Goal: Information Seeking & Learning: Learn about a topic

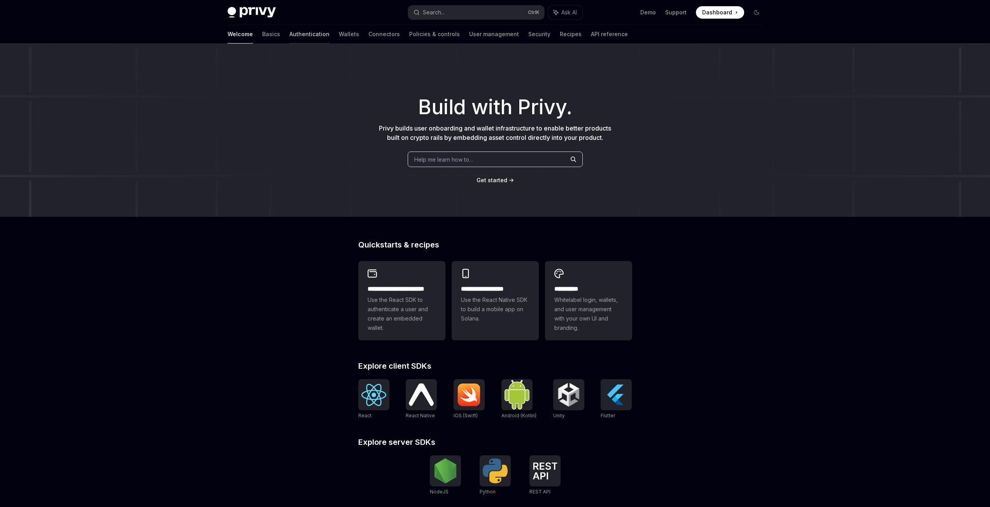
click at [289, 32] on link "Authentication" at bounding box center [309, 34] width 40 height 19
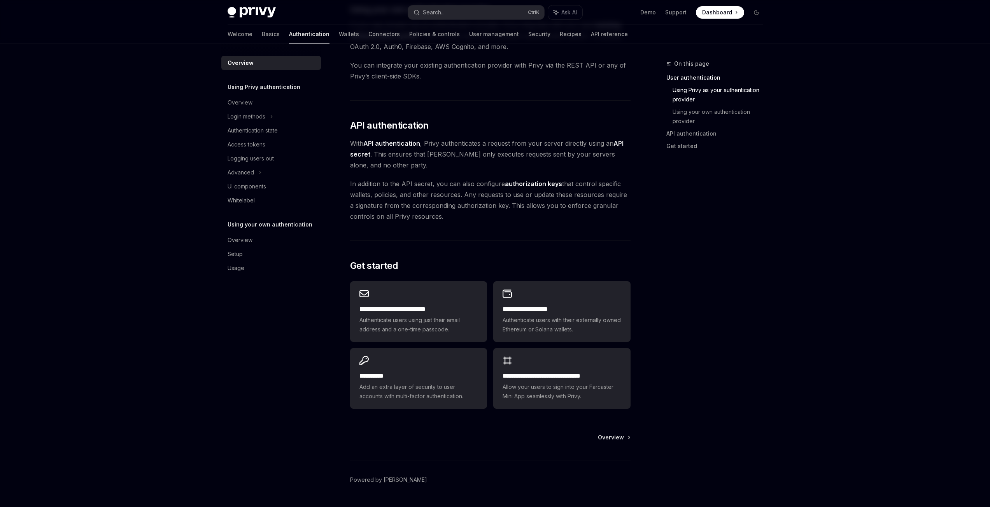
scroll to position [469, 0]
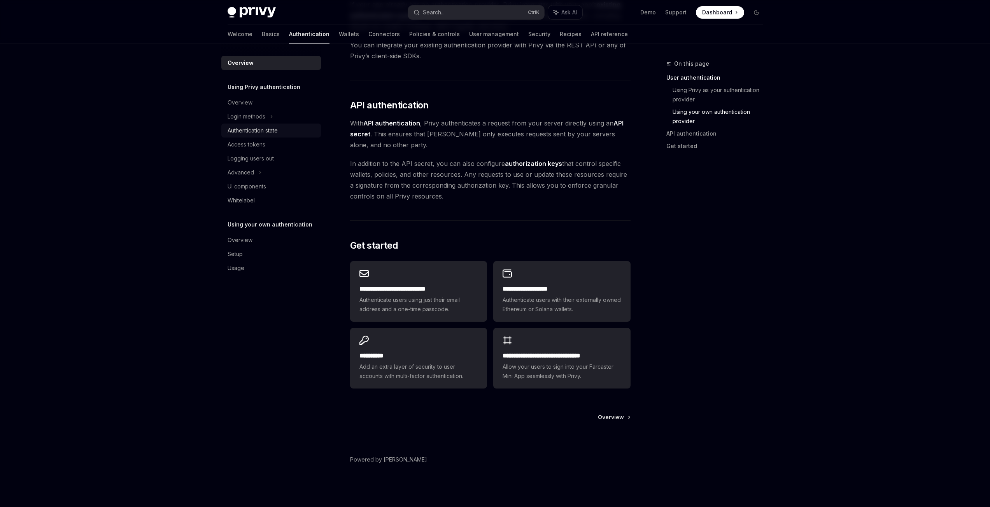
click at [257, 127] on div "Authentication state" at bounding box center [252, 130] width 50 height 9
type textarea "*"
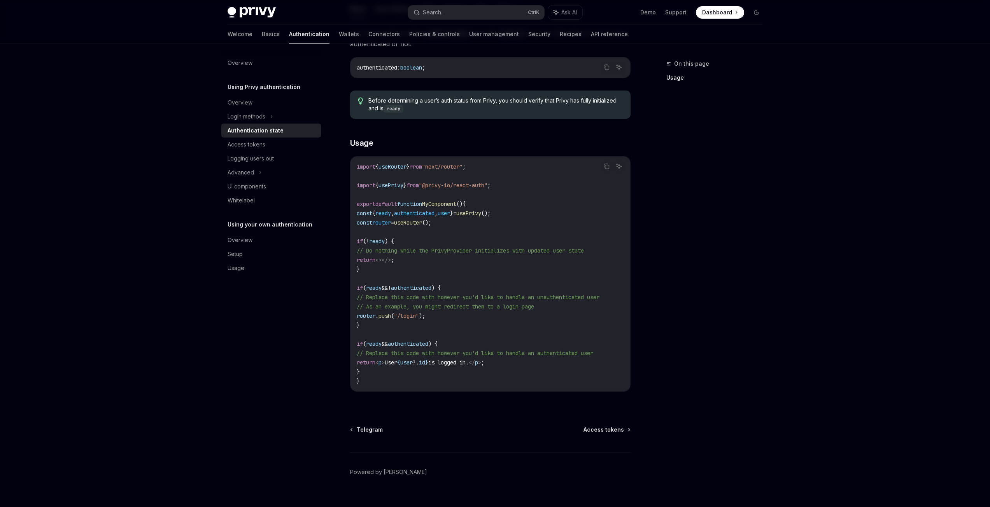
scroll to position [77, 0]
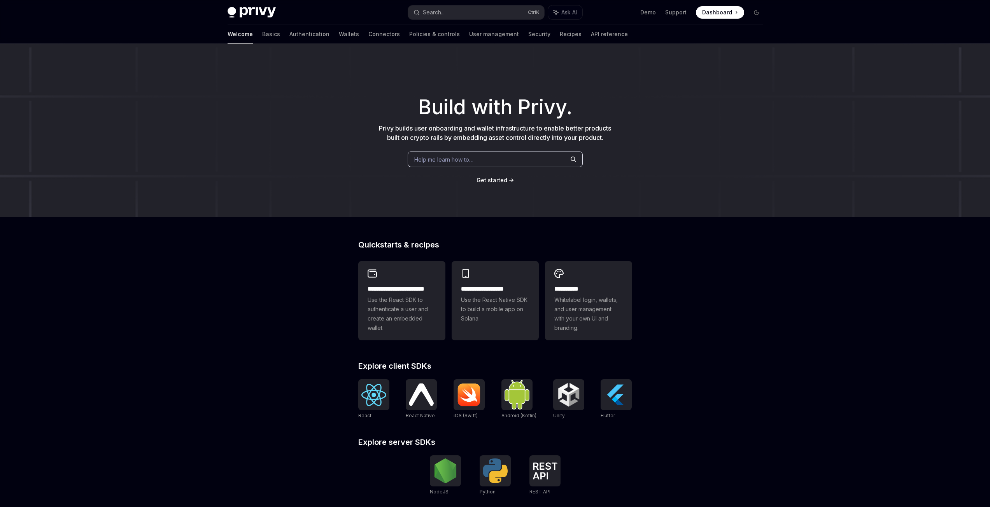
click at [477, 158] on div "Help me learn how to…" at bounding box center [494, 160] width 175 height 16
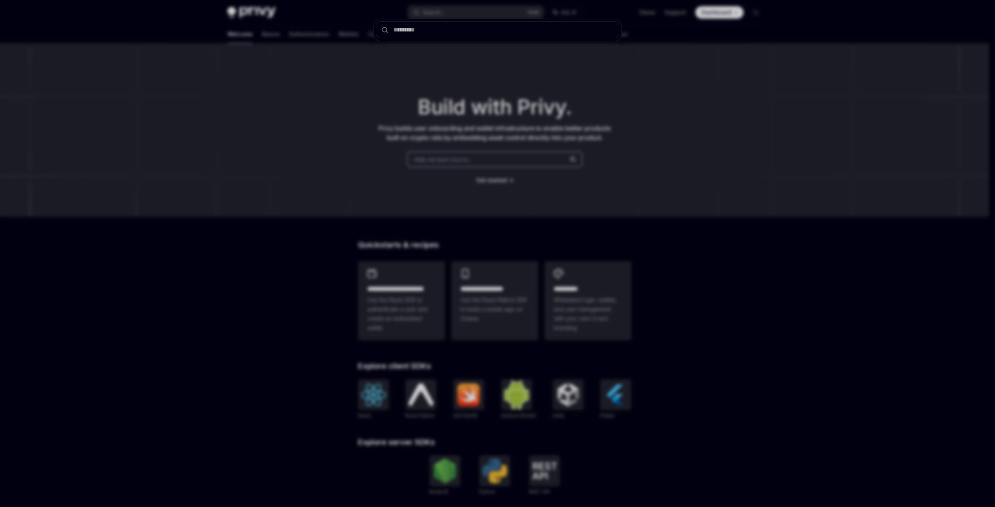
click at [539, 189] on div at bounding box center [497, 253] width 995 height 507
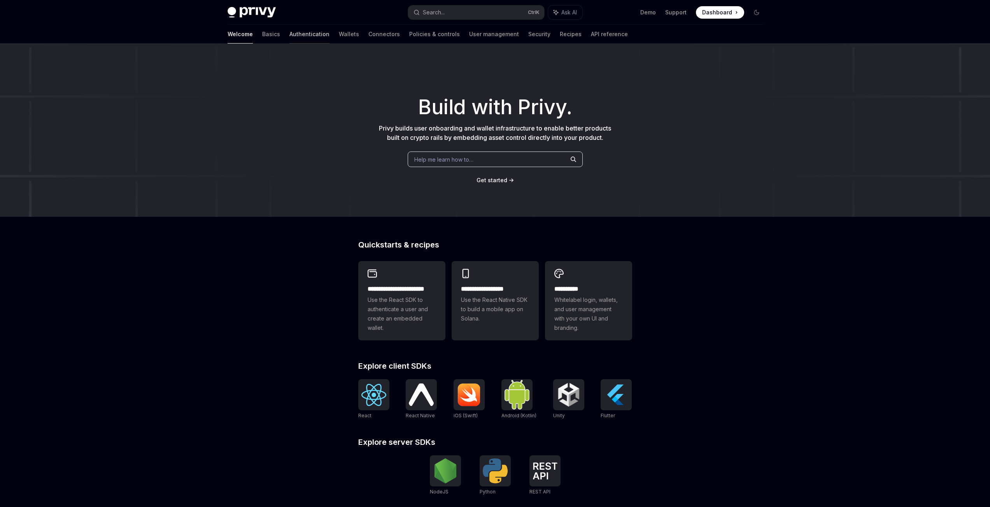
click at [289, 37] on link "Authentication" at bounding box center [309, 34] width 40 height 19
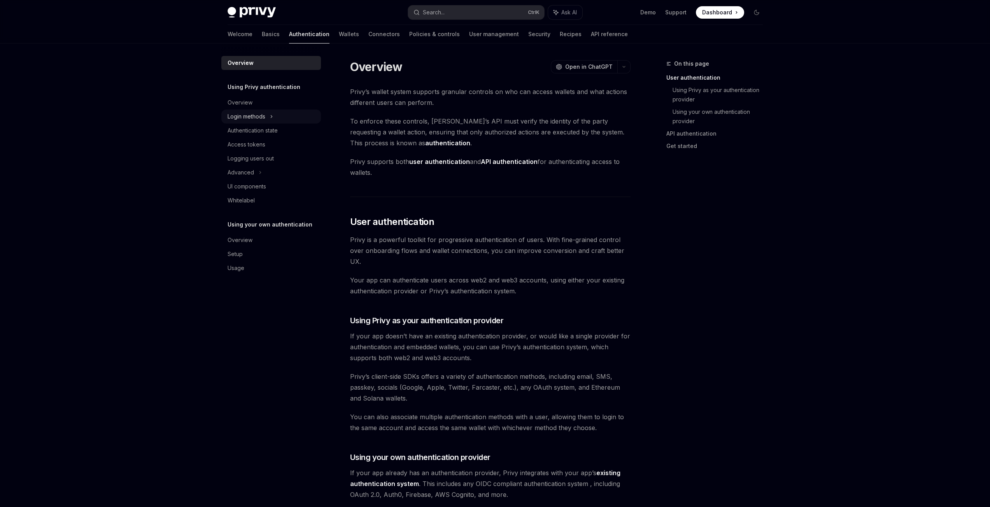
click at [247, 121] on div "Login methods" at bounding box center [246, 116] width 38 height 9
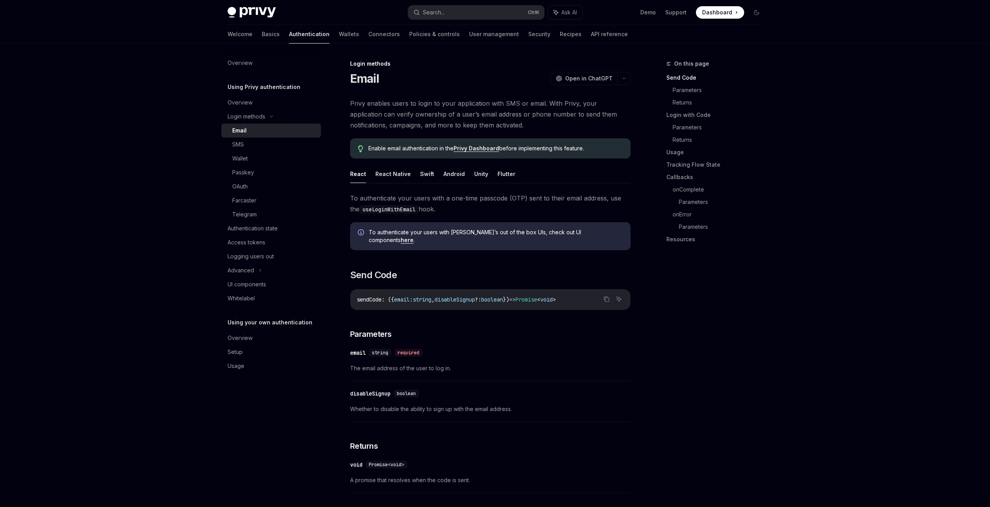
click at [254, 129] on div "Email" at bounding box center [274, 130] width 84 height 9
click at [249, 187] on div "OAuth" at bounding box center [274, 186] width 84 height 9
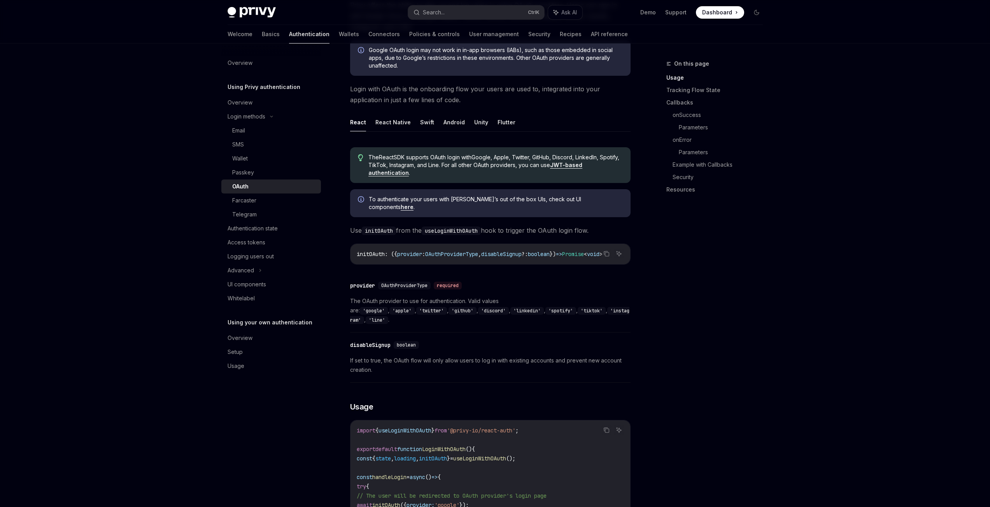
scroll to position [78, 0]
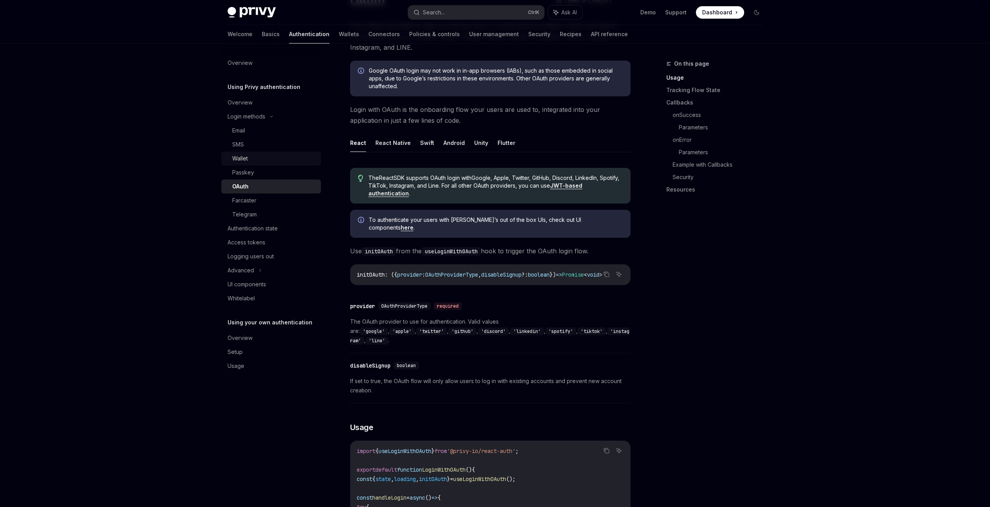
click at [246, 159] on div "Wallet" at bounding box center [240, 158] width 16 height 9
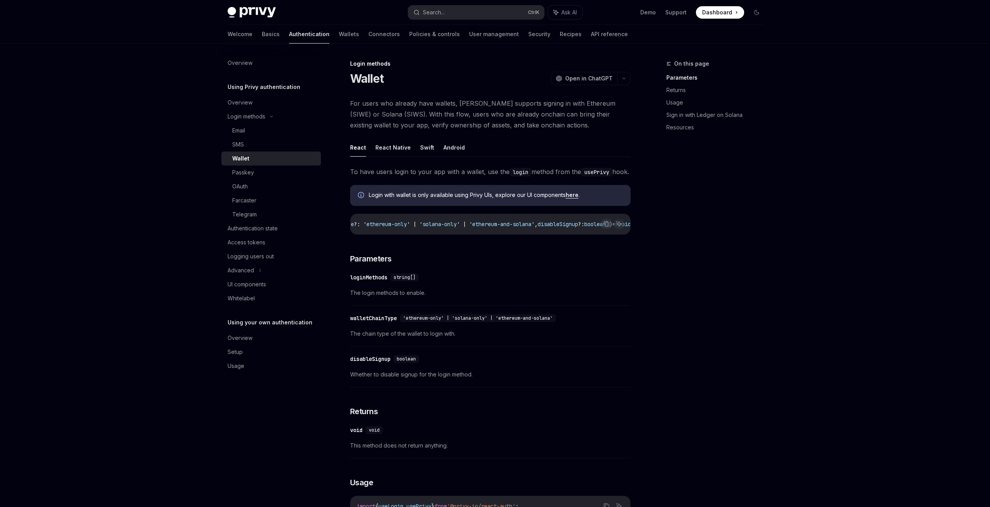
scroll to position [0, 226]
drag, startPoint x: 594, startPoint y: 264, endPoint x: 530, endPoint y: 252, distance: 64.9
drag, startPoint x: 523, startPoint y: 249, endPoint x: 473, endPoint y: 244, distance: 50.0
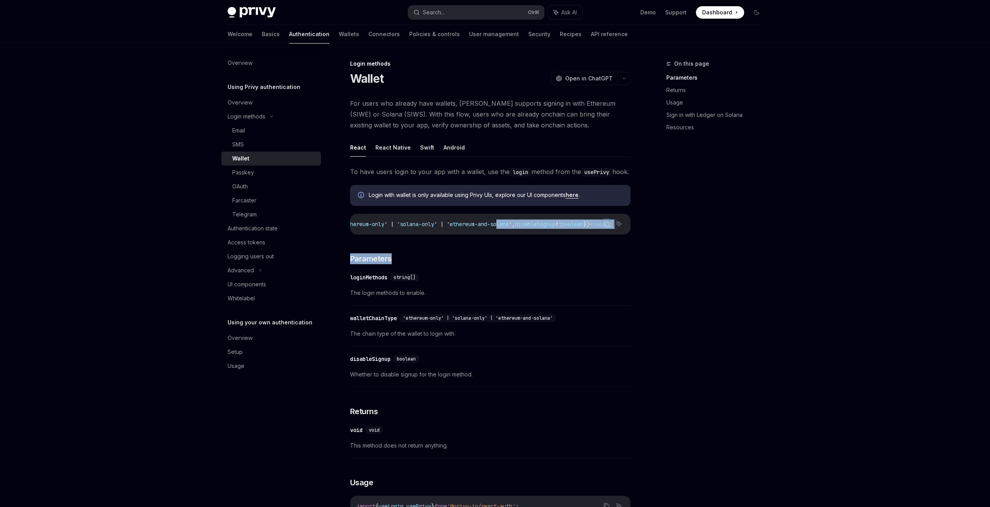
click at [558, 229] on code "login : ({ loginMethods ?: [' wallet '], walletChainType ?: ' ethereum - only '…" at bounding box center [584, 224] width 454 height 9
click at [547, 229] on code "login : ({ loginMethods ?: [' wallet '], walletChainType ?: ' ethereum - only '…" at bounding box center [584, 224] width 454 height 9
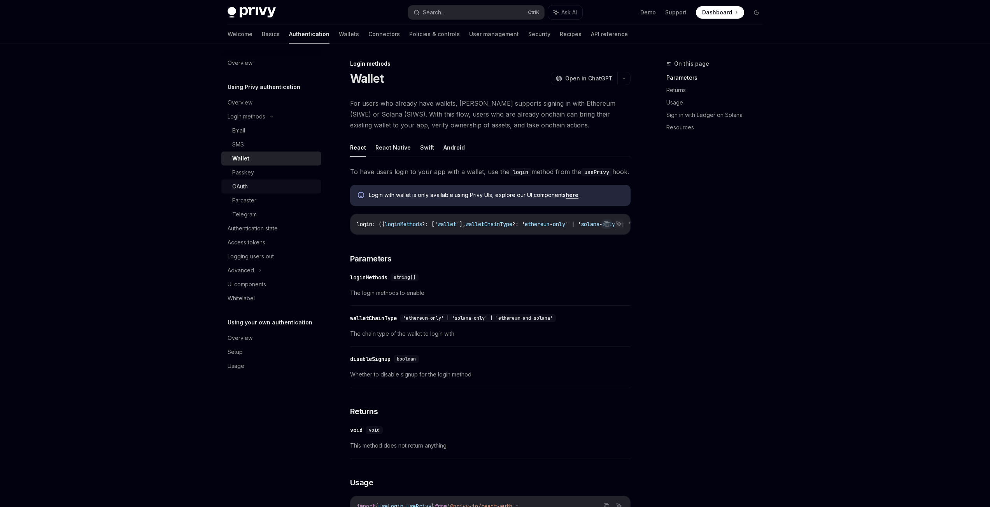
click at [264, 183] on div "OAuth" at bounding box center [274, 186] width 84 height 9
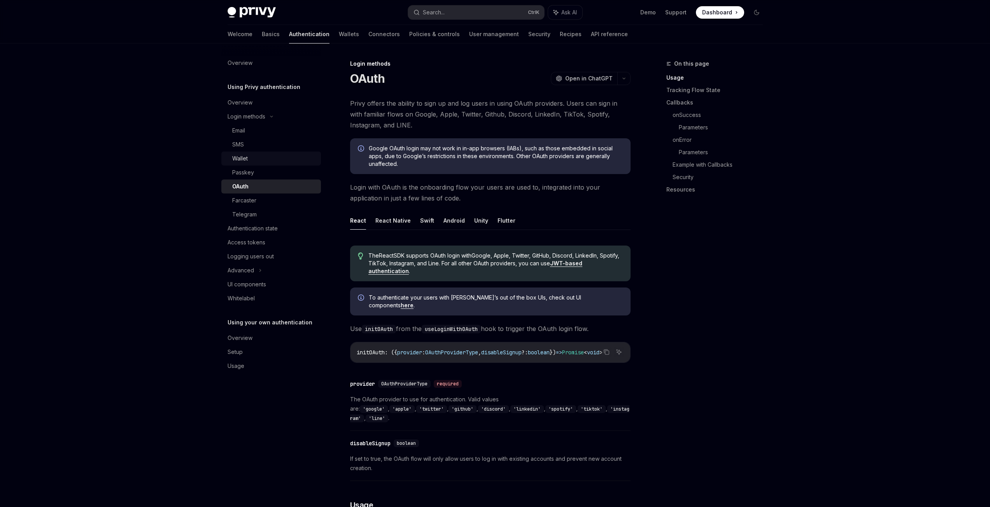
click at [247, 161] on div "Wallet" at bounding box center [240, 158] width 16 height 9
type textarea "*"
